Goal: Check status: Check status

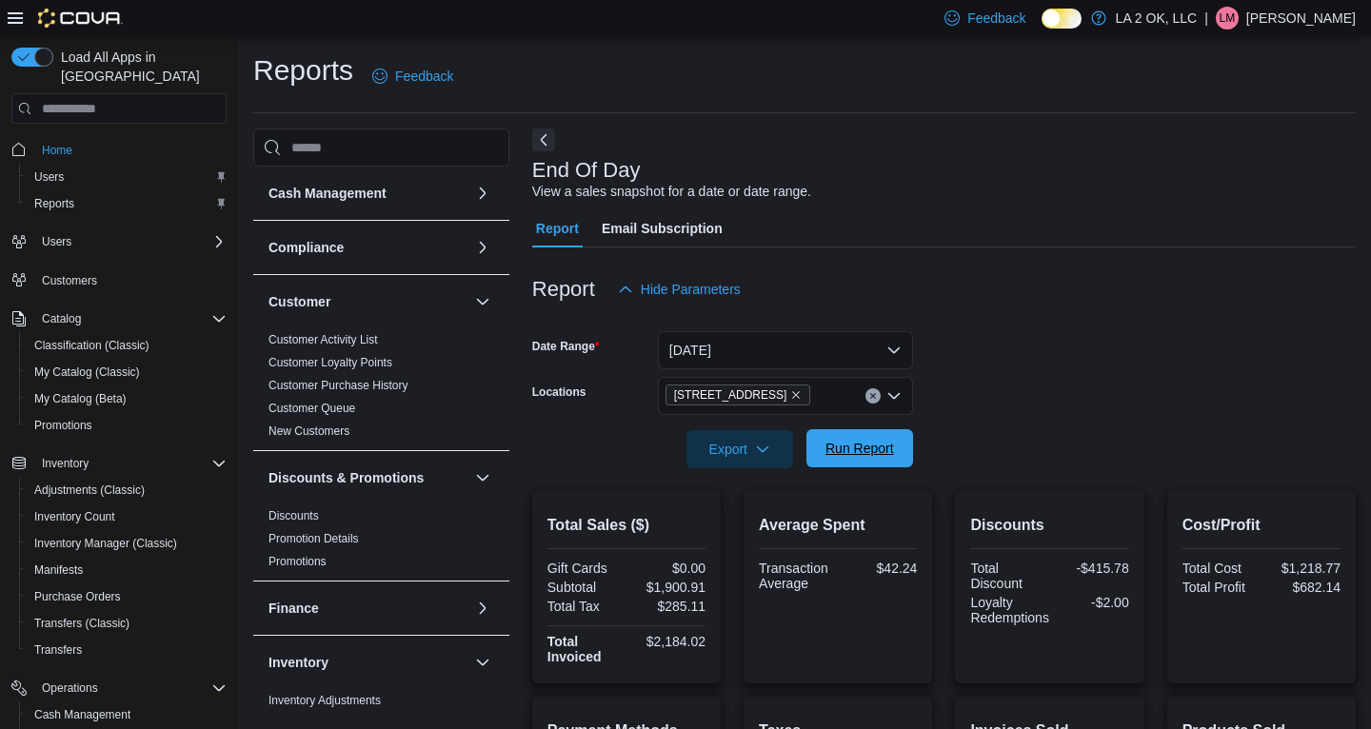
click at [855, 439] on span "Run Report" at bounding box center [859, 448] width 69 height 19
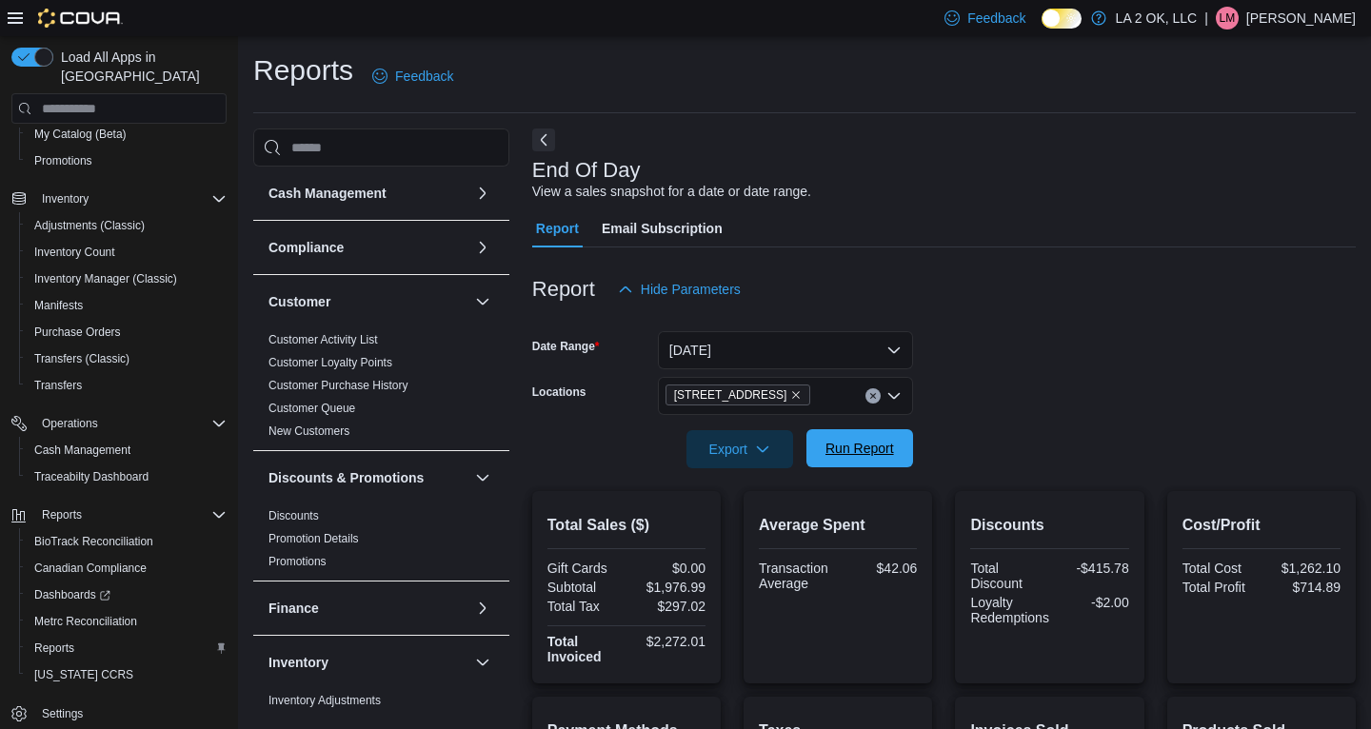
click at [869, 453] on span "Run Report" at bounding box center [859, 448] width 69 height 19
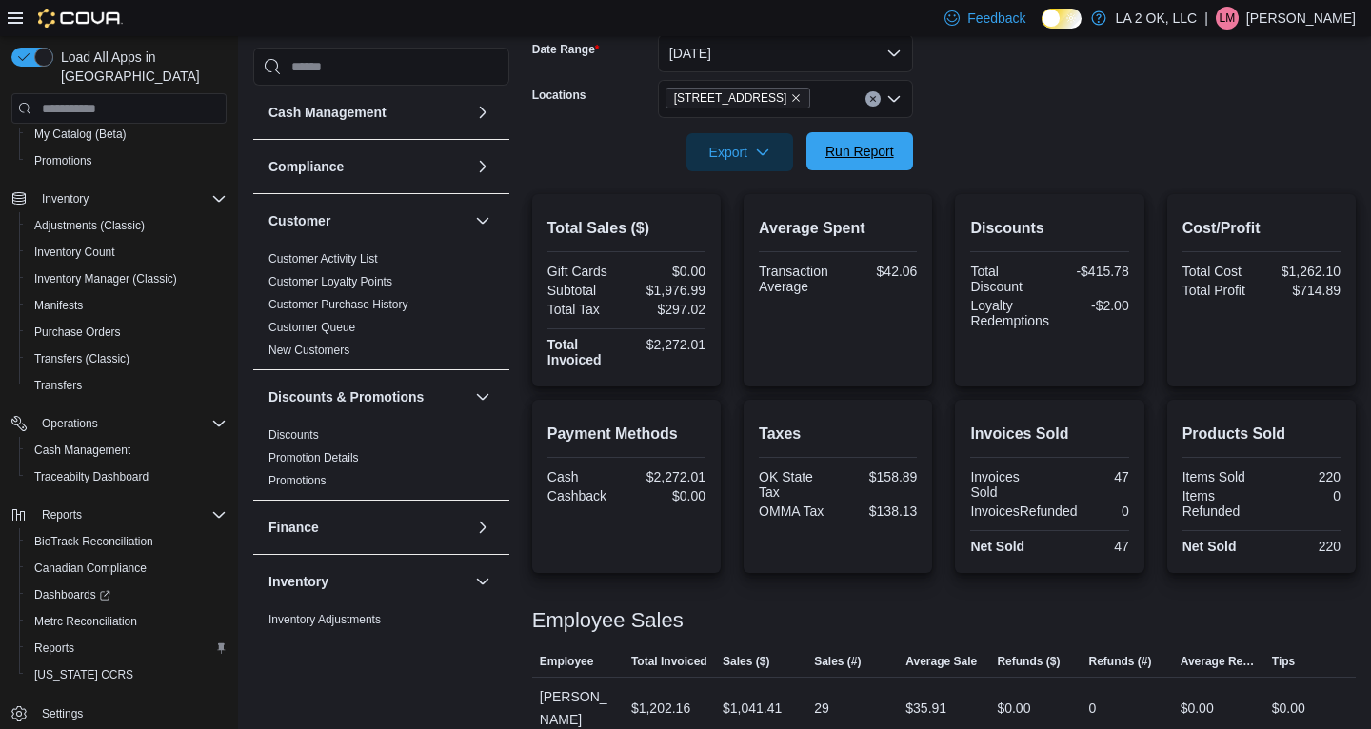
scroll to position [339, 0]
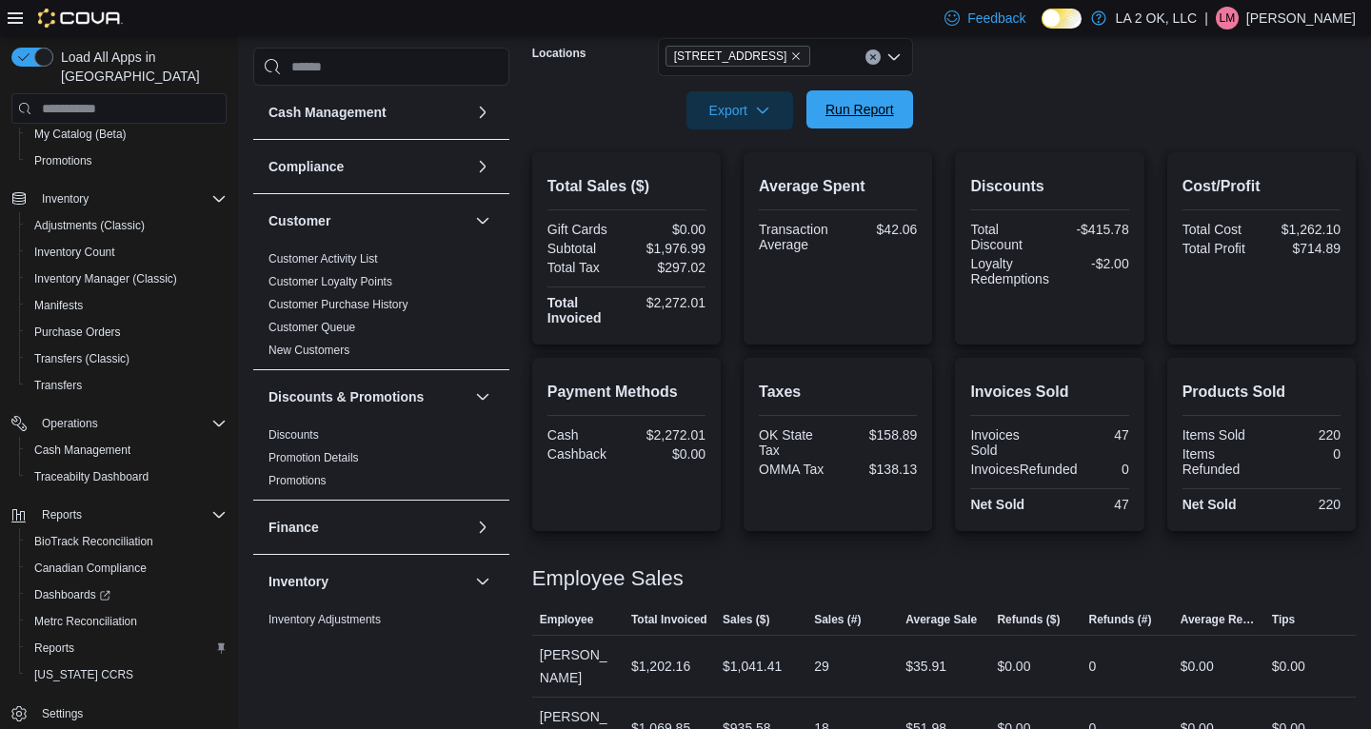
click at [859, 115] on span "Run Report" at bounding box center [859, 109] width 69 height 19
click at [853, 105] on span "Run Report" at bounding box center [859, 109] width 69 height 19
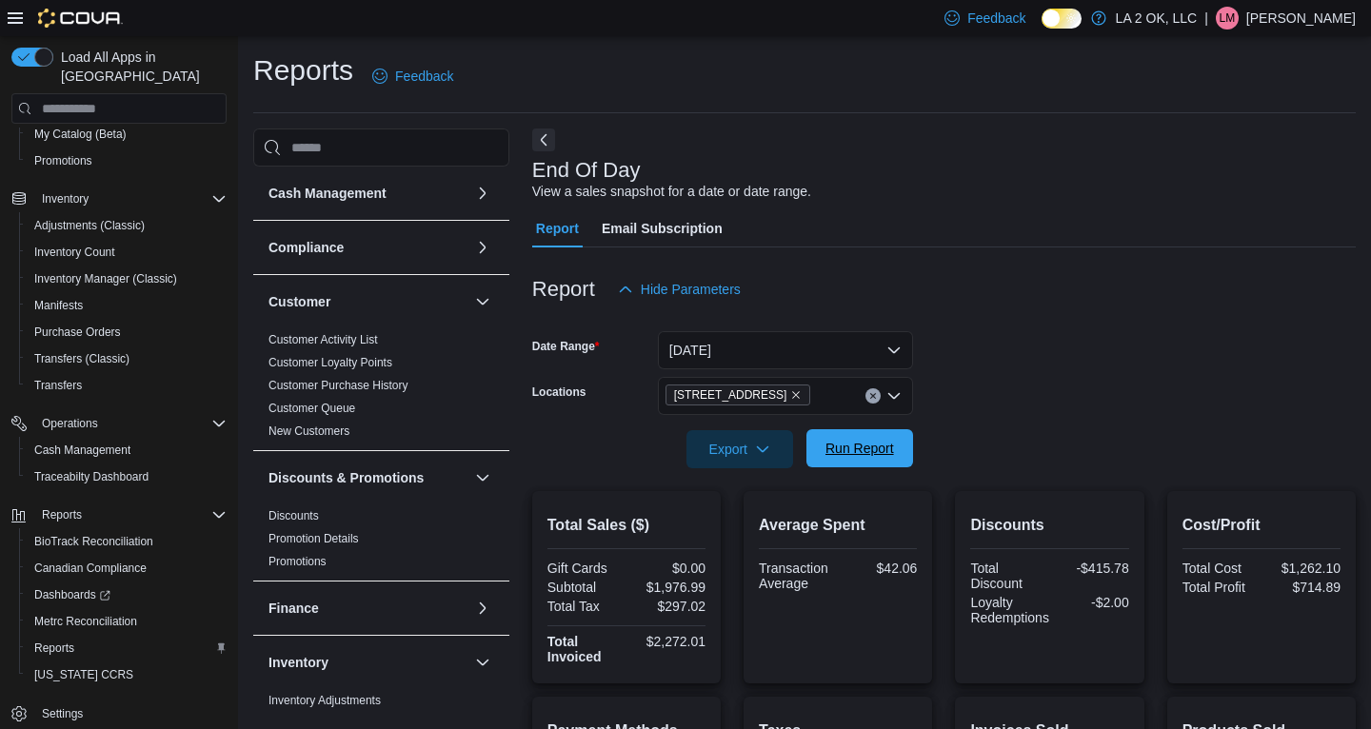
click at [859, 453] on span "Run Report" at bounding box center [859, 448] width 69 height 19
click at [874, 397] on icon "Clear input" at bounding box center [872, 396] width 5 height 5
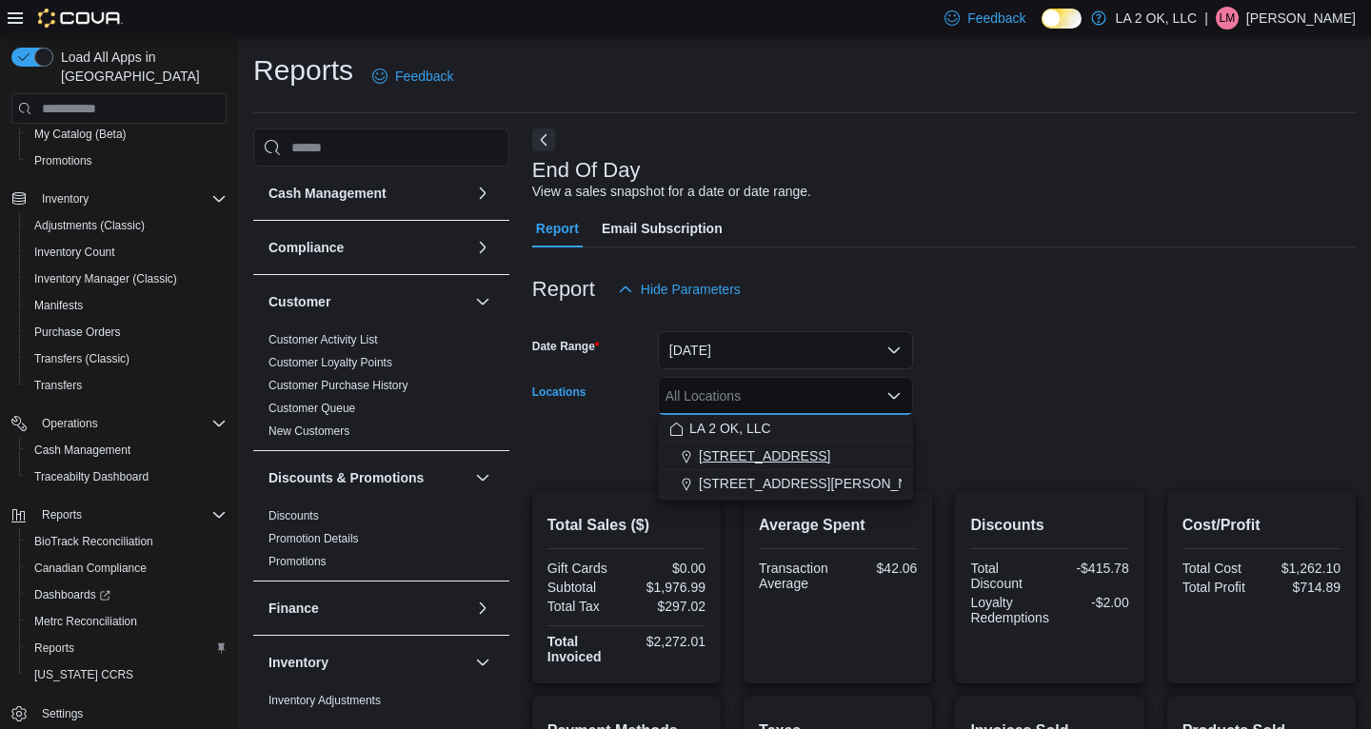
click at [757, 458] on span "[STREET_ADDRESS]" at bounding box center [764, 455] width 131 height 19
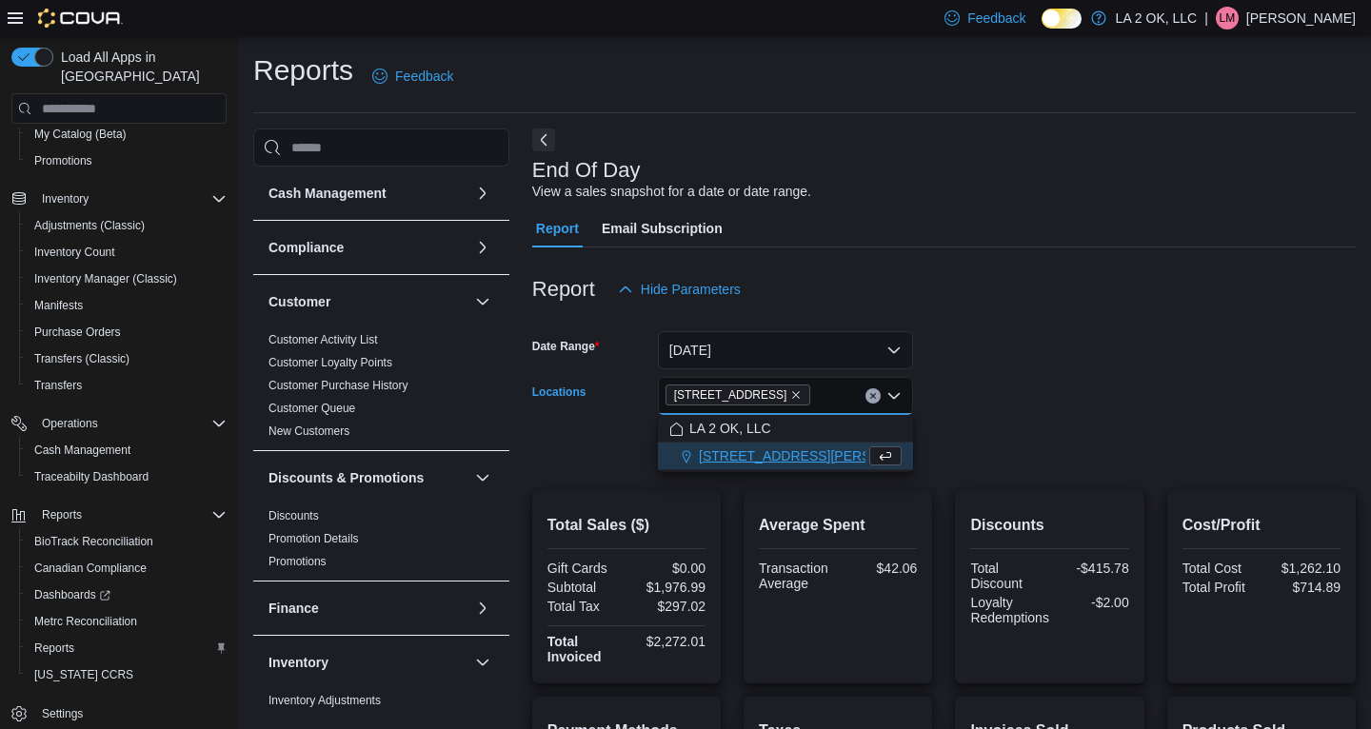
click at [1032, 393] on form "Date Range [DATE] Locations [STREET_ADDRESS][GEOGRAPHIC_DATA] box. Selected. [S…" at bounding box center [943, 388] width 823 height 160
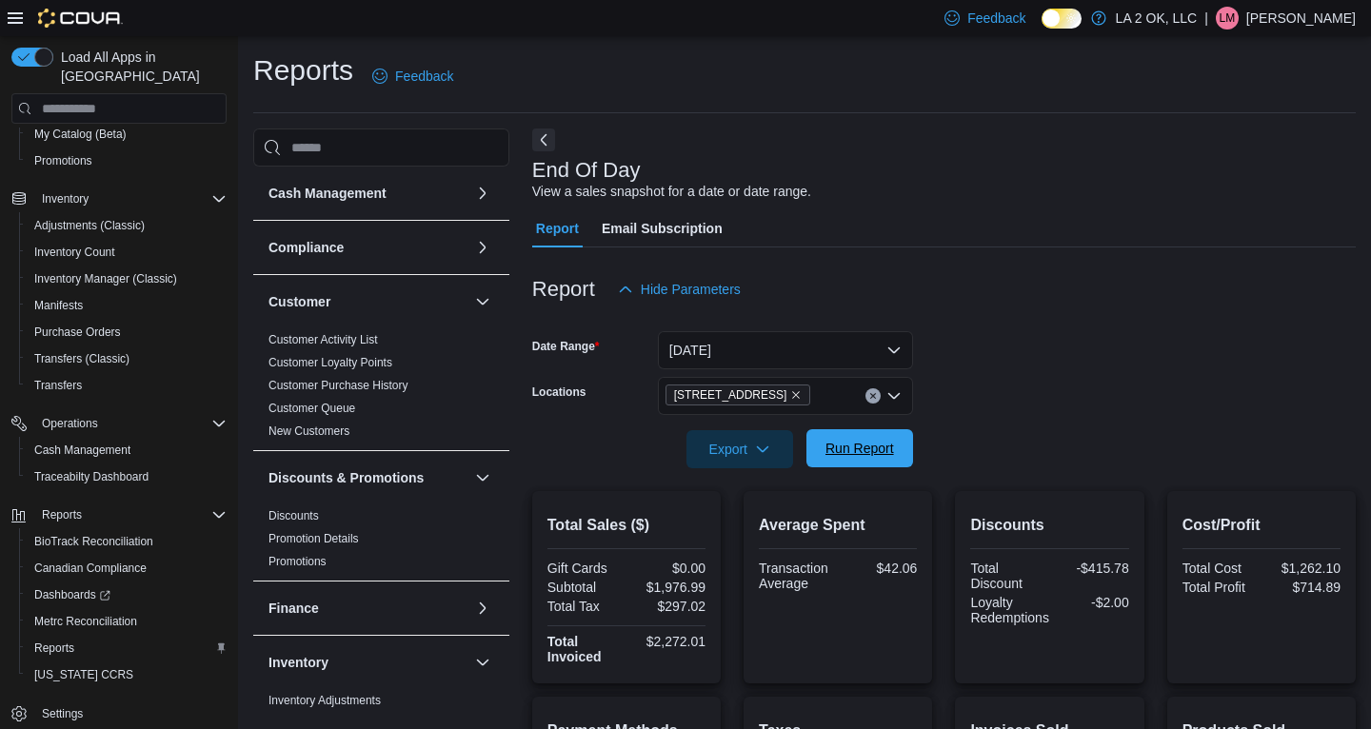
click at [878, 445] on span "Run Report" at bounding box center [859, 448] width 69 height 19
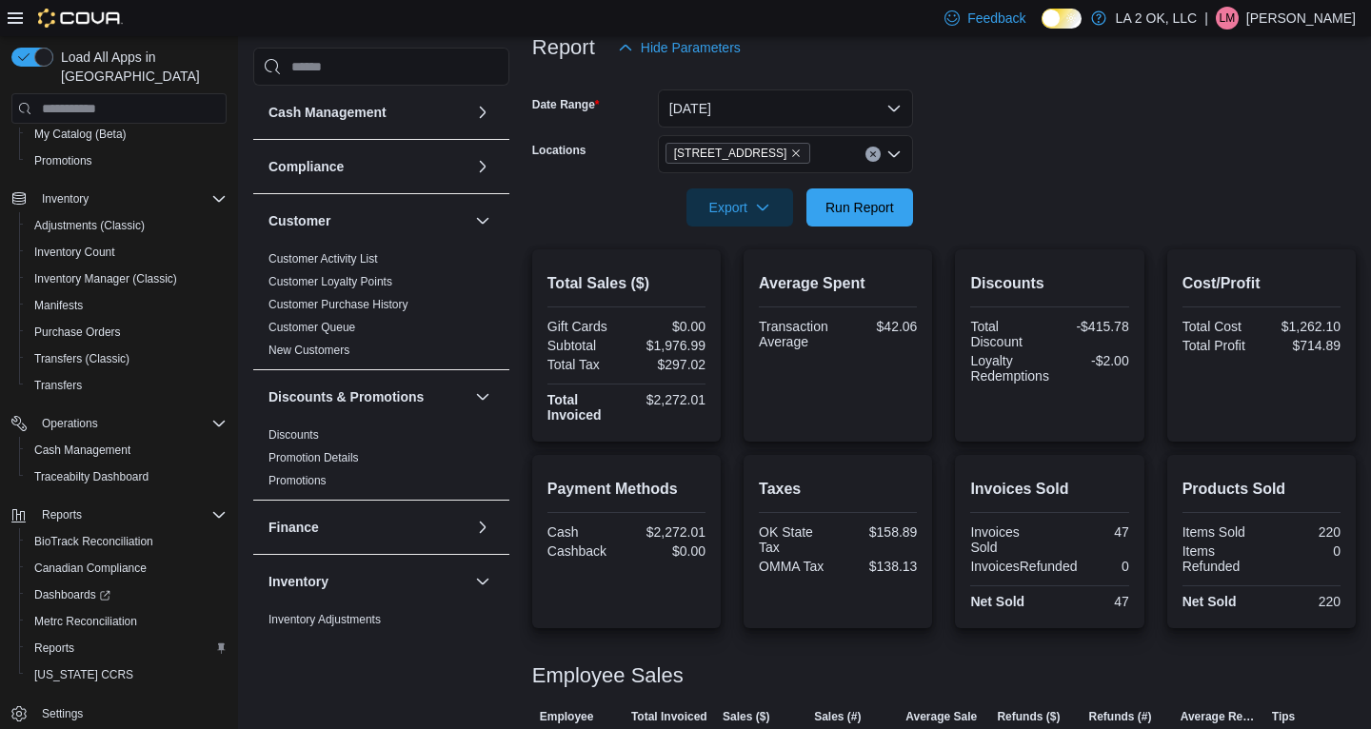
scroll to position [209, 0]
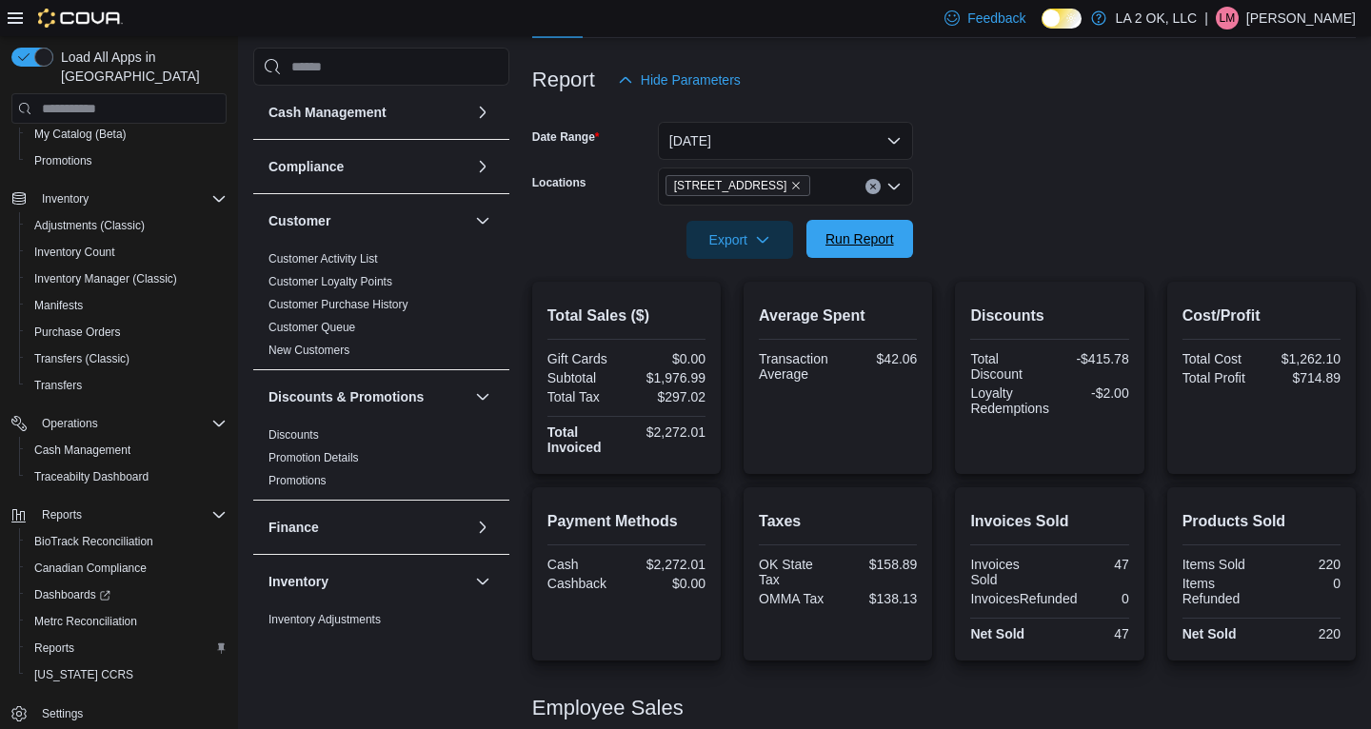
click at [864, 251] on span "Run Report" at bounding box center [860, 239] width 84 height 38
click at [861, 248] on span "Run Report" at bounding box center [860, 239] width 84 height 38
click at [859, 241] on span "Run Report" at bounding box center [859, 238] width 69 height 19
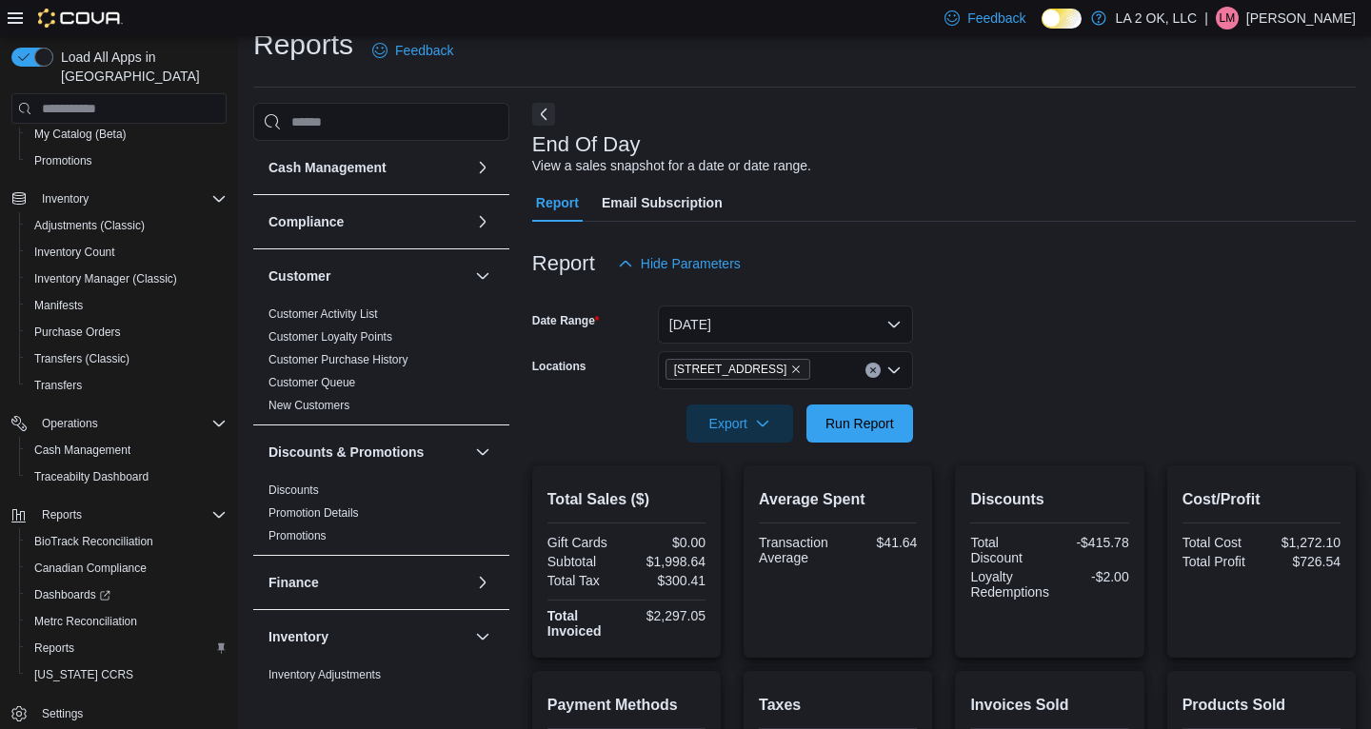
scroll to position [29, 0]
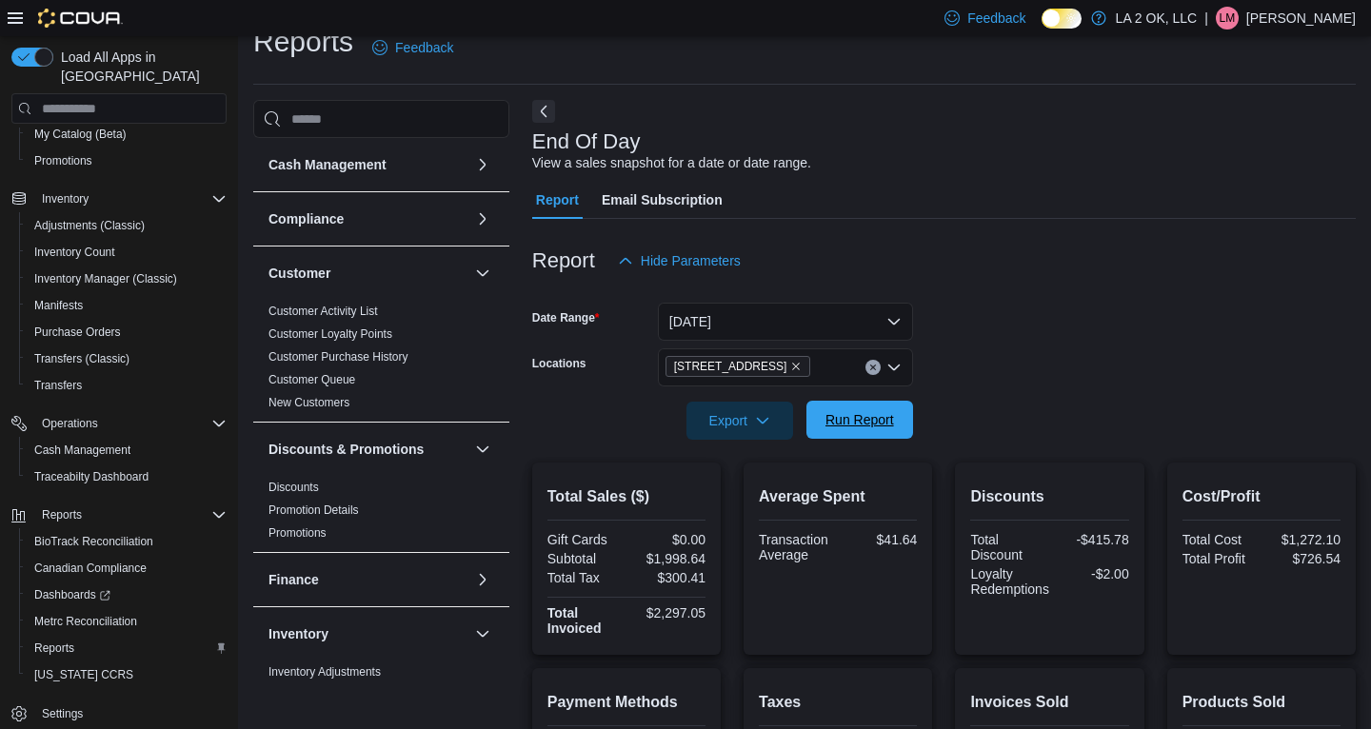
click at [838, 425] on span "Run Report" at bounding box center [859, 419] width 69 height 19
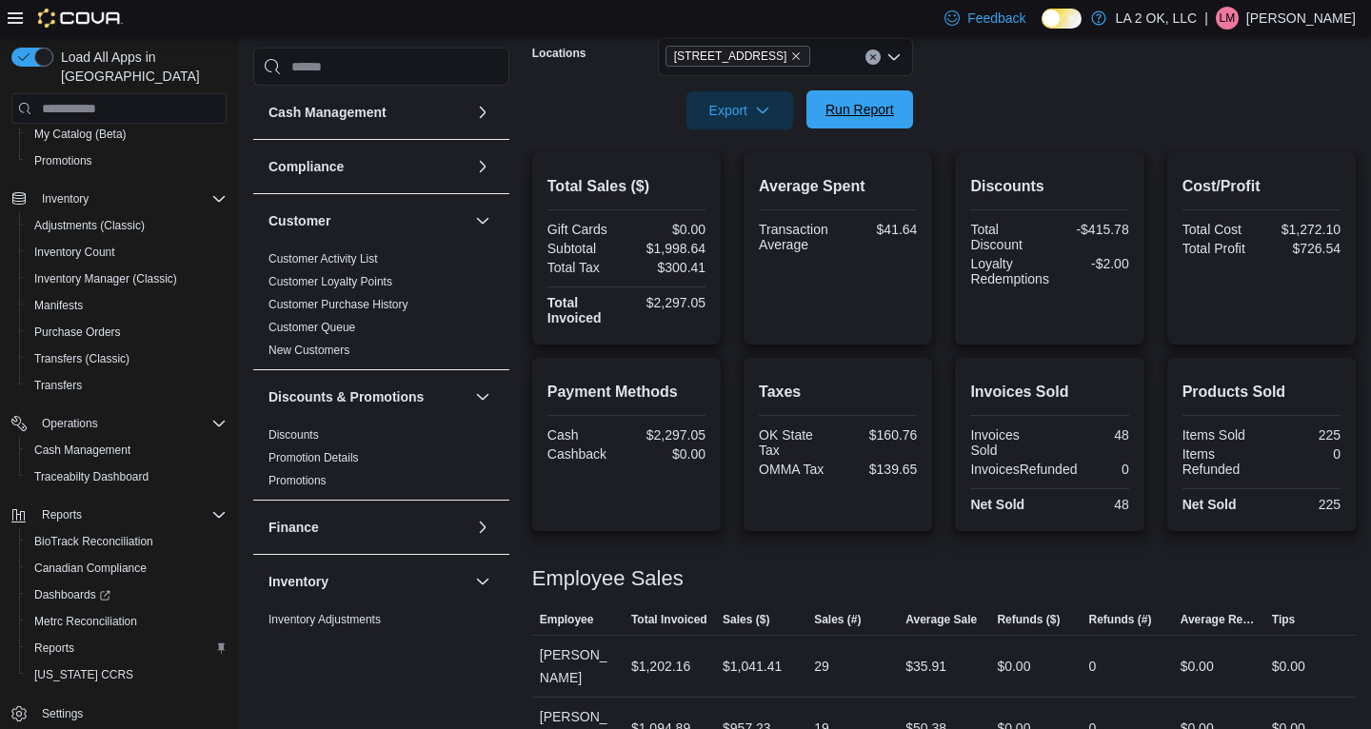
scroll to position [0, 0]
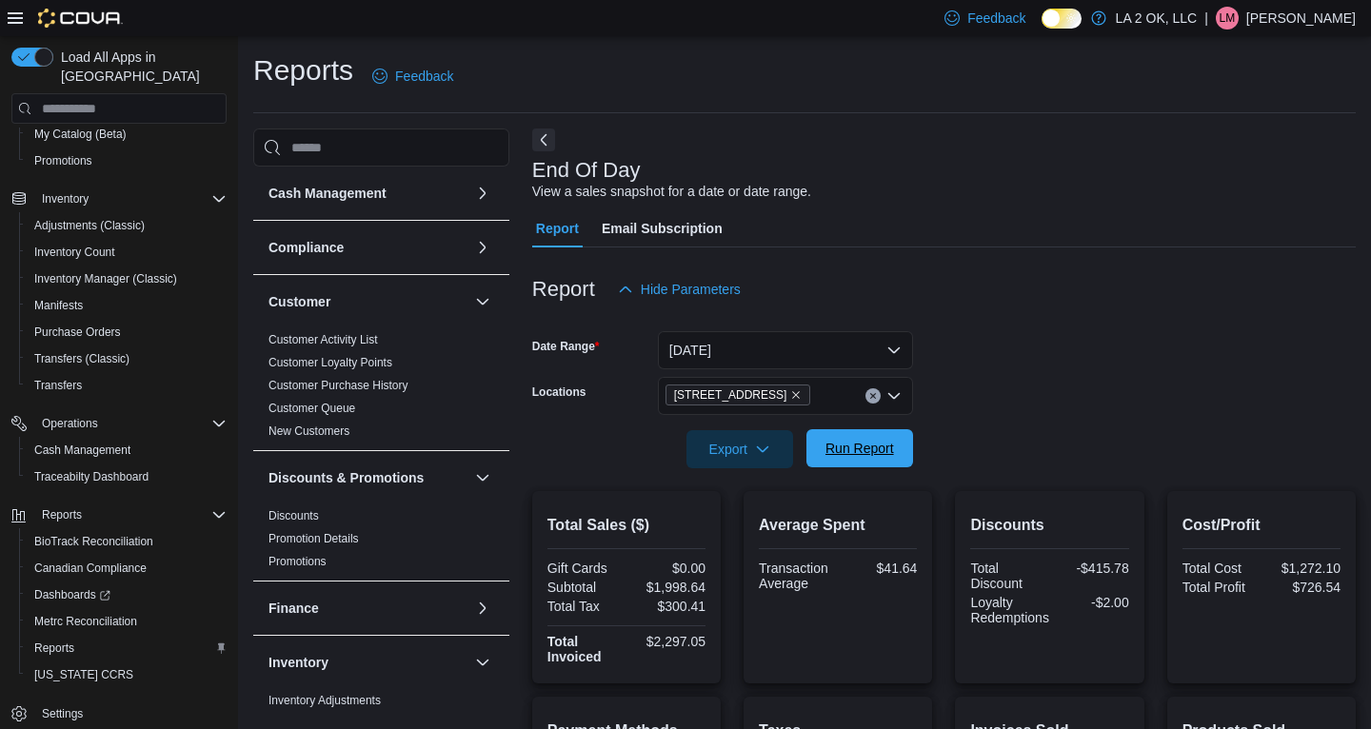
click at [839, 444] on span "Run Report" at bounding box center [859, 448] width 69 height 19
click at [891, 351] on button "[DATE]" at bounding box center [785, 350] width 255 height 38
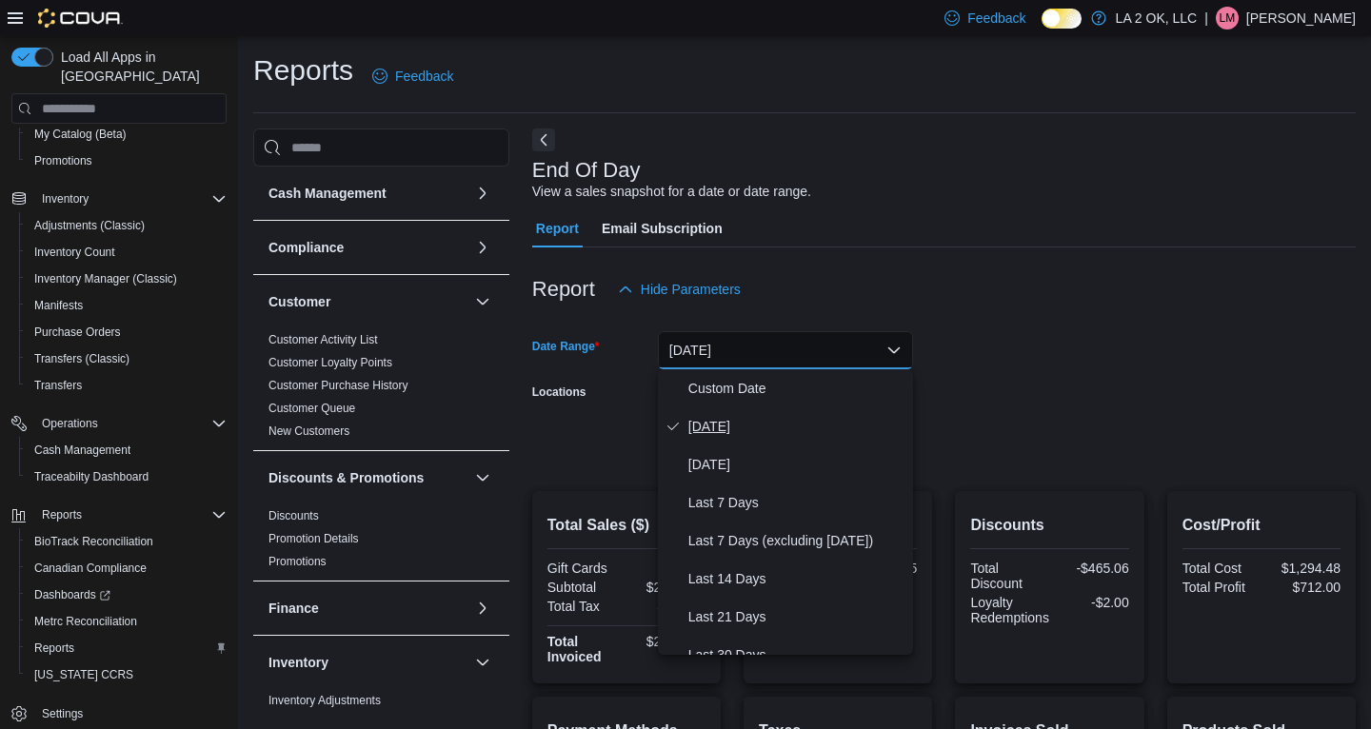
click at [697, 430] on span "[DATE]" at bounding box center [796, 426] width 217 height 23
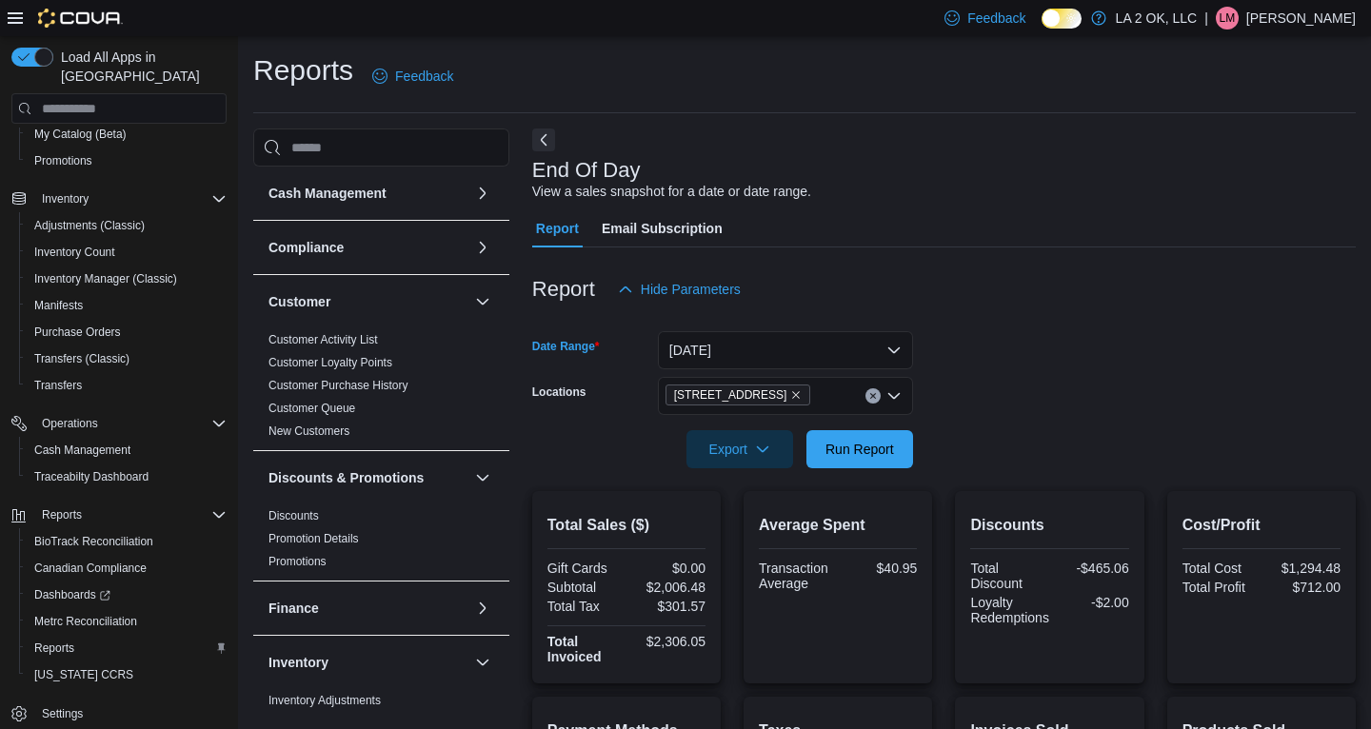
click at [996, 372] on form "Date Range [DATE] Locations 1 SE 59th St Export Run Report" at bounding box center [943, 388] width 823 height 160
click at [851, 451] on span "Run Report" at bounding box center [859, 448] width 69 height 19
